Goal: Task Accomplishment & Management: Complete application form

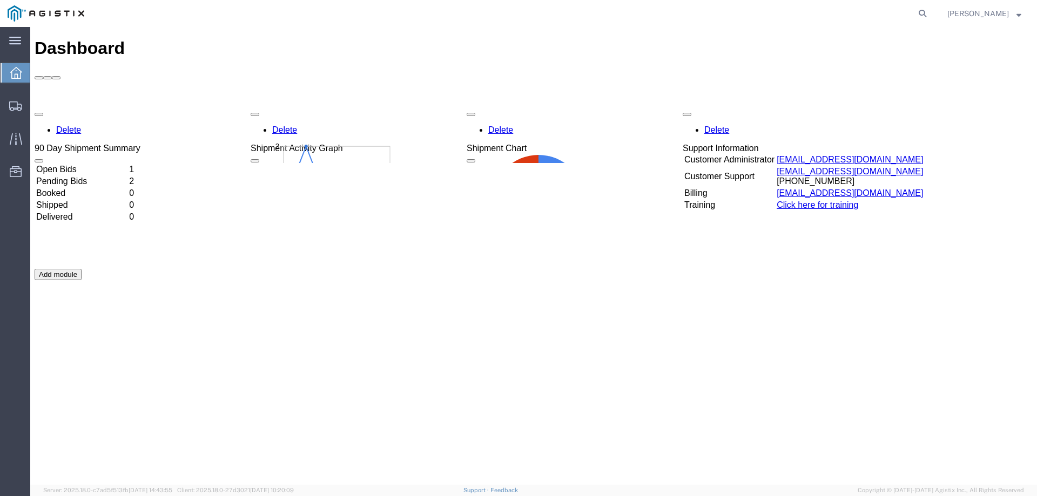
click at [78, 164] on td "Open Bids" at bounding box center [82, 169] width 92 height 11
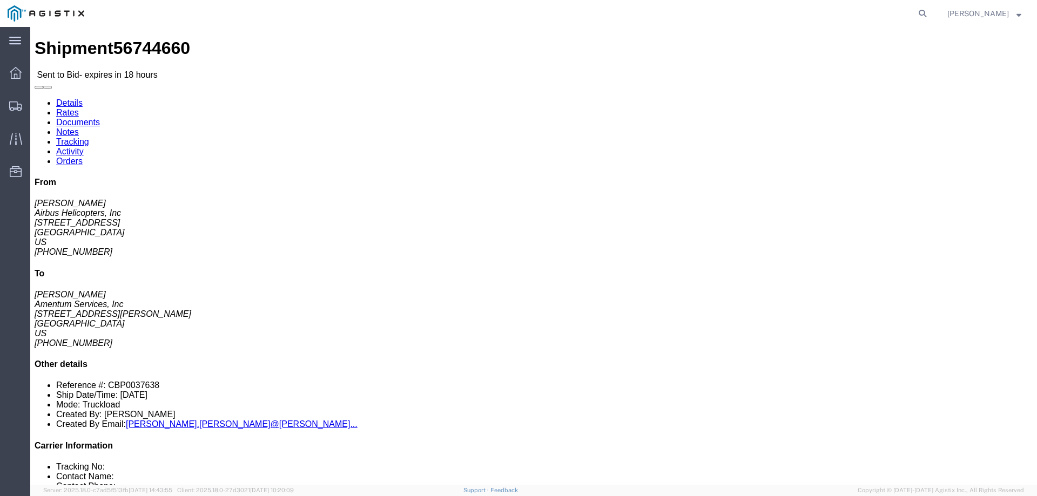
click link "Enter / Modify Bid"
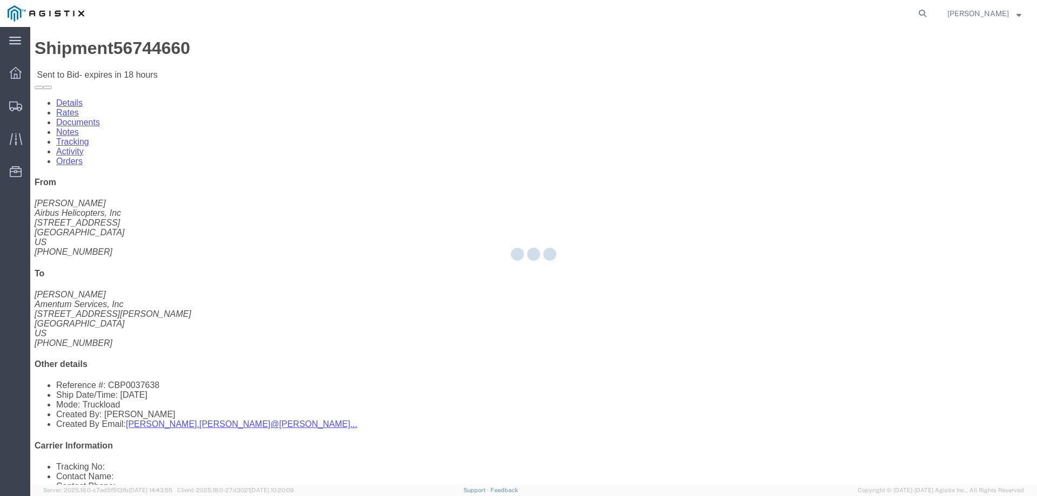
select select "23073"
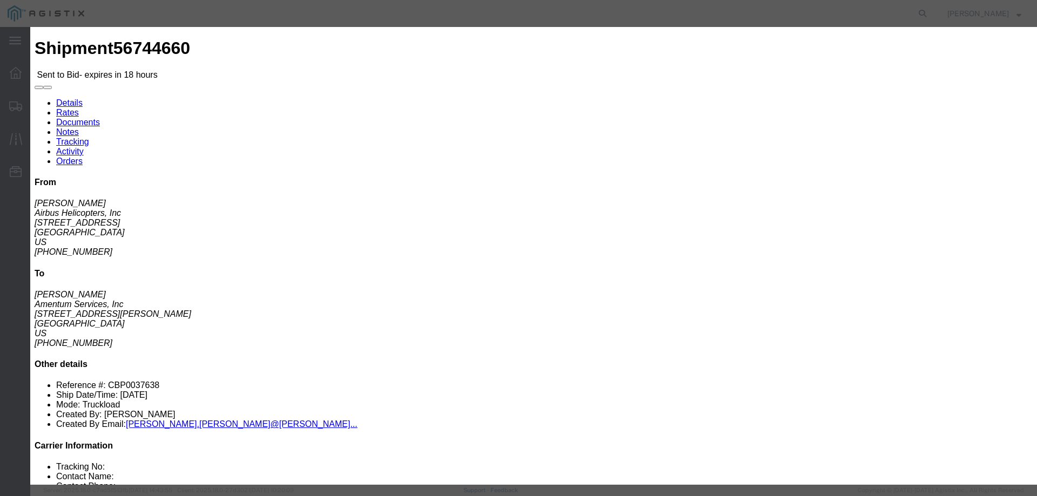
click icon "button"
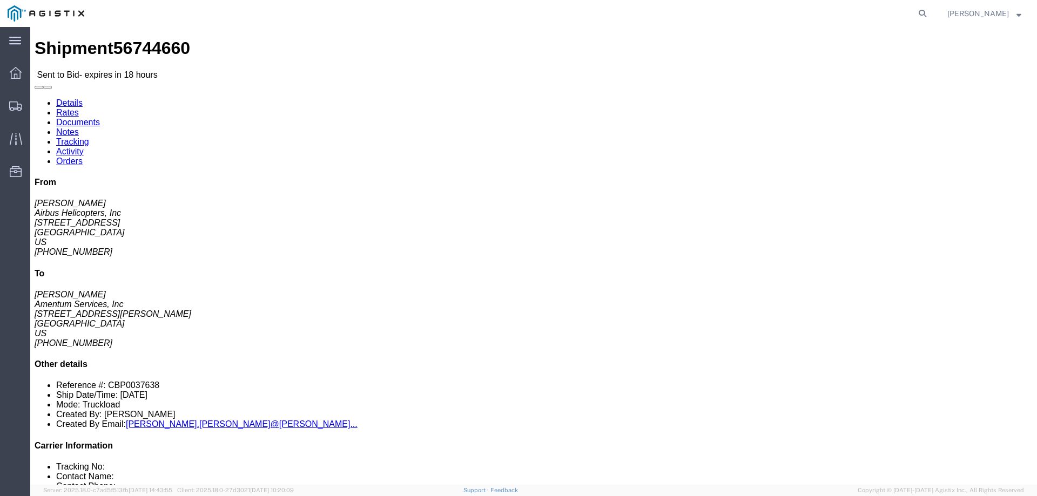
click div "Leg 1 - Truckload Vehicle 1: Flat Bed Number of trucks: 1"
click button "button"
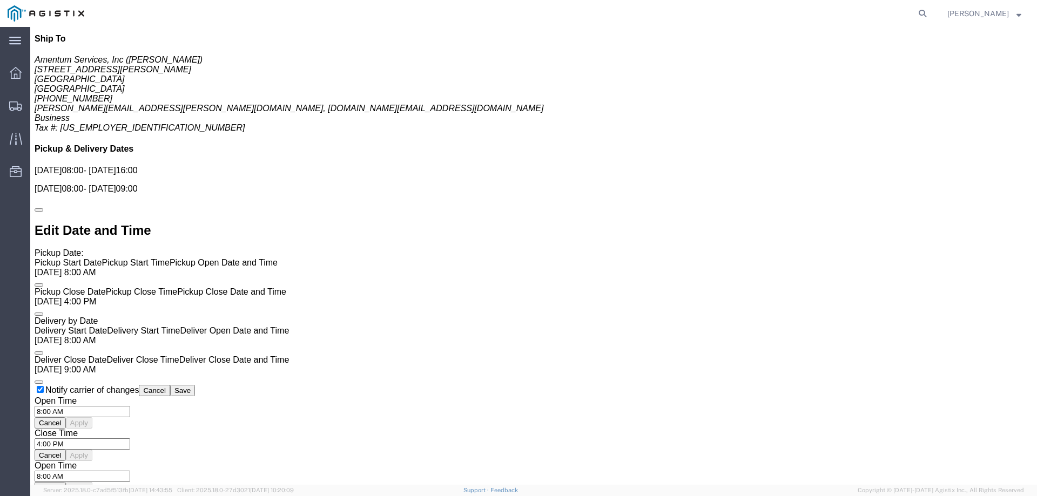
scroll to position [772, 0]
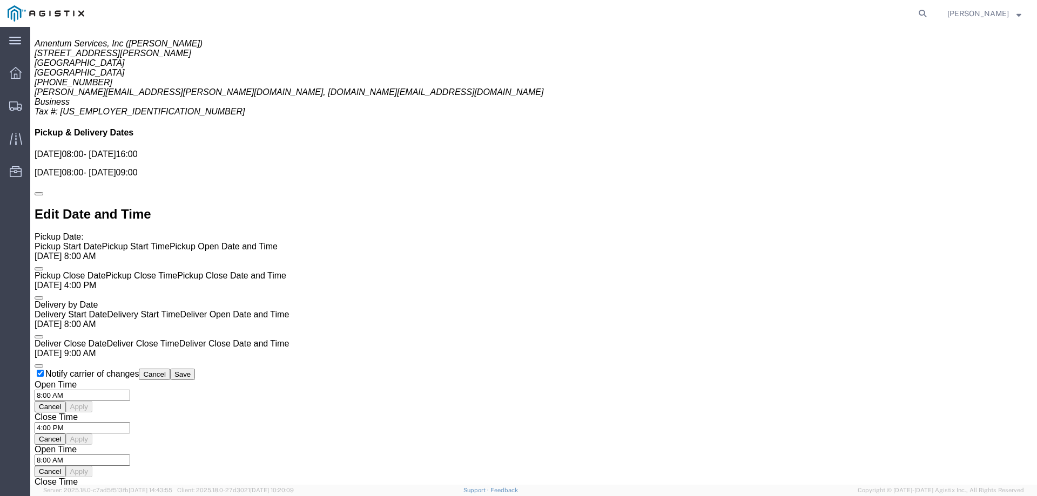
click link "Enter / Modify Bid"
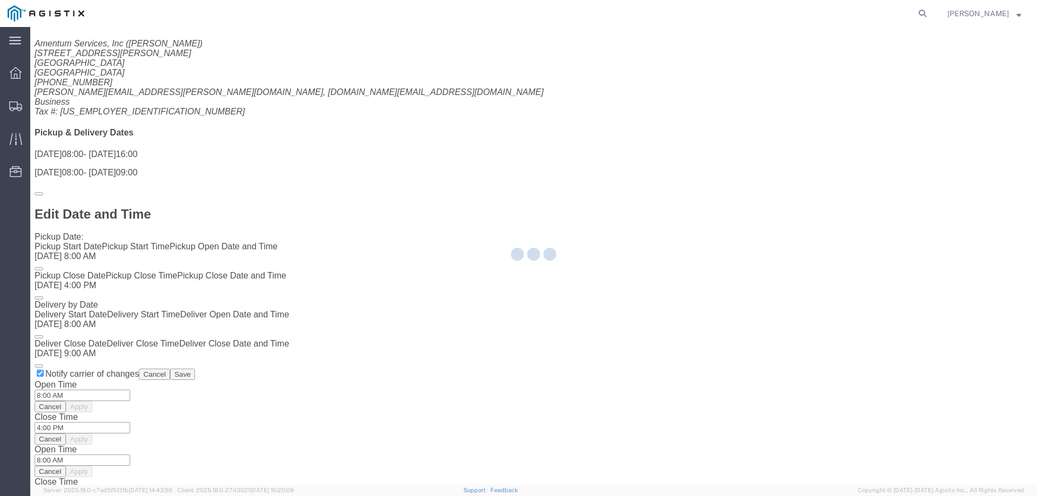
select select "23073"
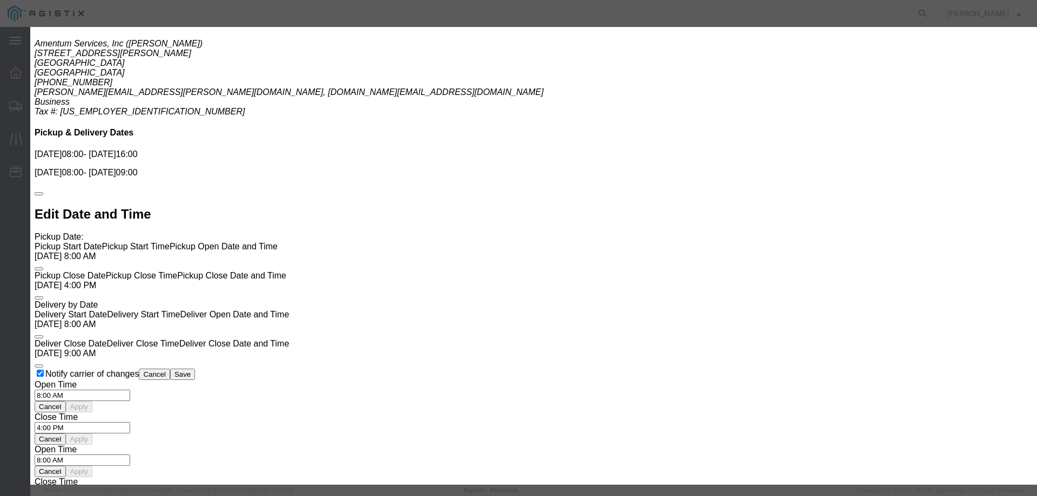
click select "Select Air Ocean TL Standard 3 - 5 Day"
select select "42723"
click select "Select Air Ocean TL Standard 3 - 5 Day"
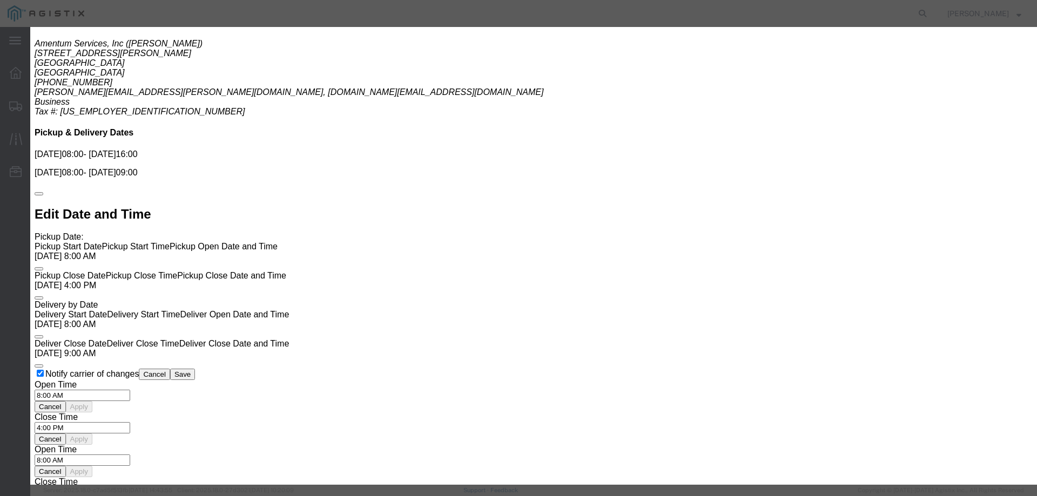
click input "text"
type input "56744660"
click select "Select Air Less than Truckload Multi-Leg Ocean Freight Rail Small Parcel Truckl…"
select select "TL"
click select "Select Air Less than Truckload Multi-Leg Ocean Freight Rail Small Parcel Truckl…"
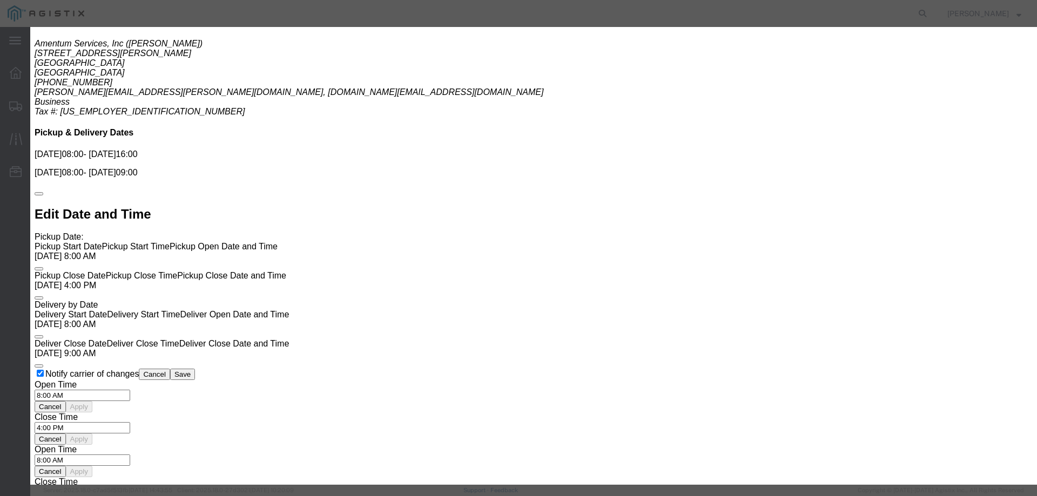
click input "number"
type input "1600"
click div "Add leg"
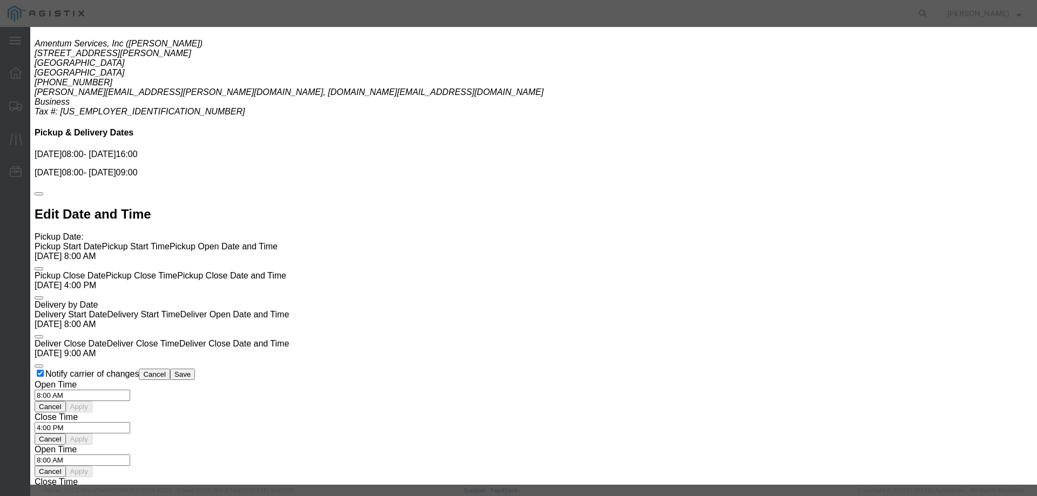
click textarea
type textarea "FLATBED HOT SHOT"
click button "Submit"
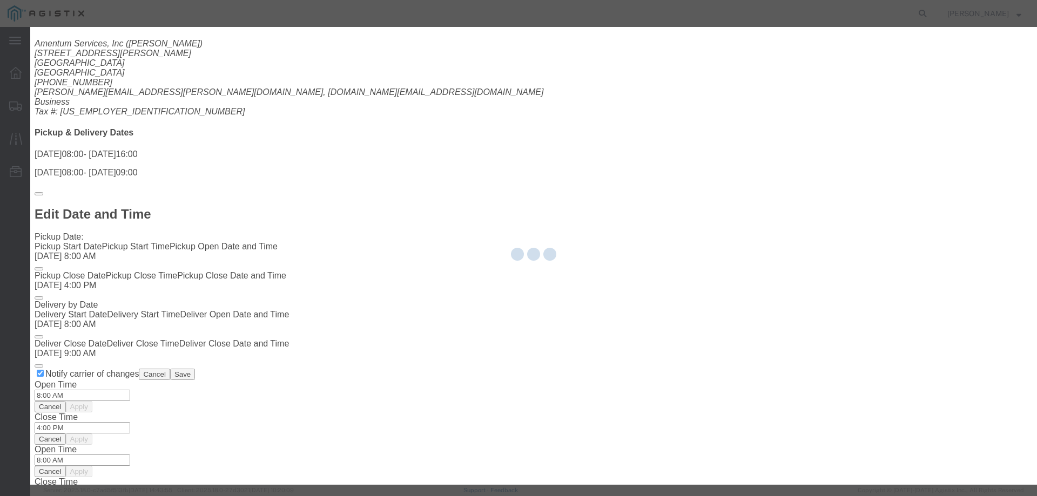
scroll to position [0, 0]
